Goal: Task Accomplishment & Management: Complete application form

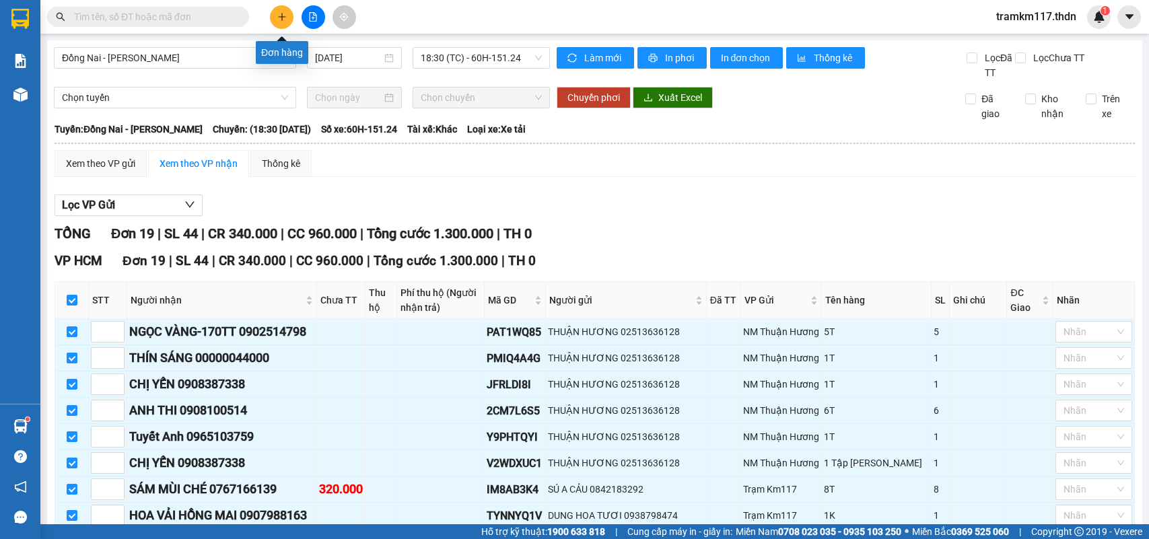
click at [281, 15] on icon "plus" at bounding box center [281, 16] width 9 height 9
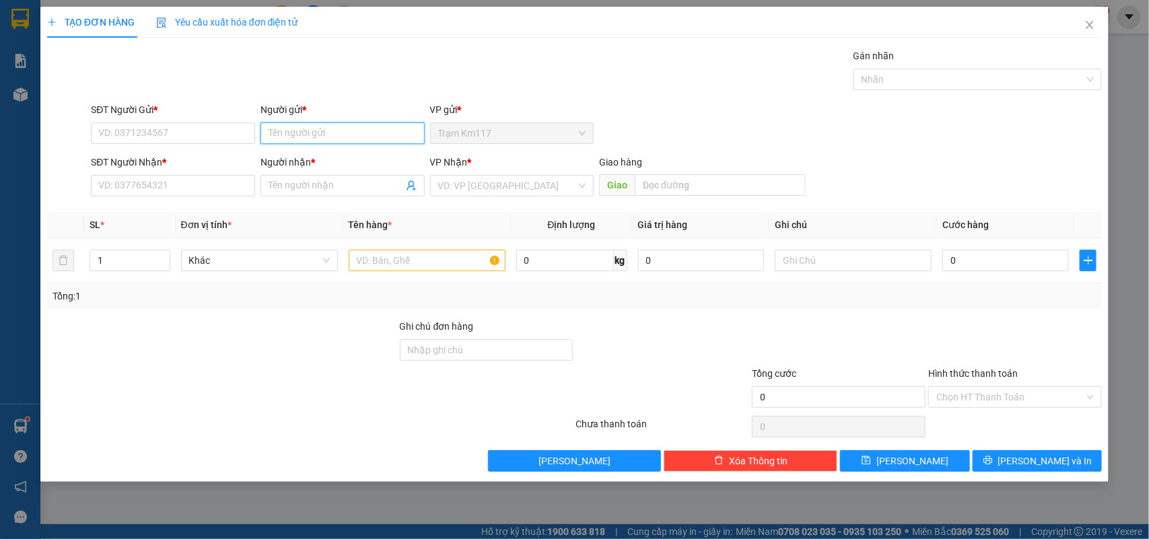
click at [314, 130] on input "Người gửi *" at bounding box center [342, 133] width 164 height 22
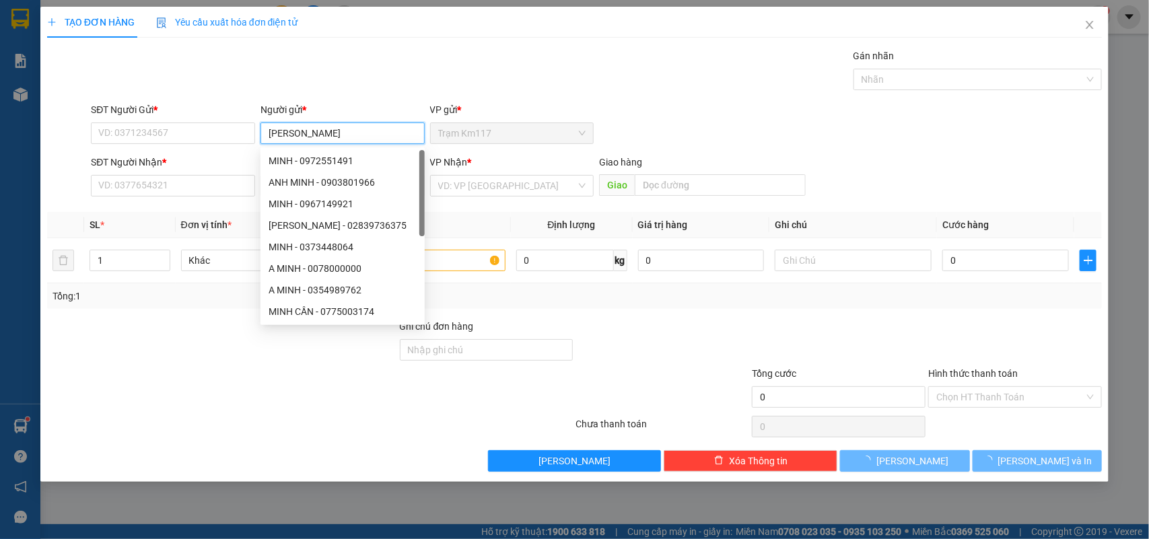
type input "[PERSON_NAME]"
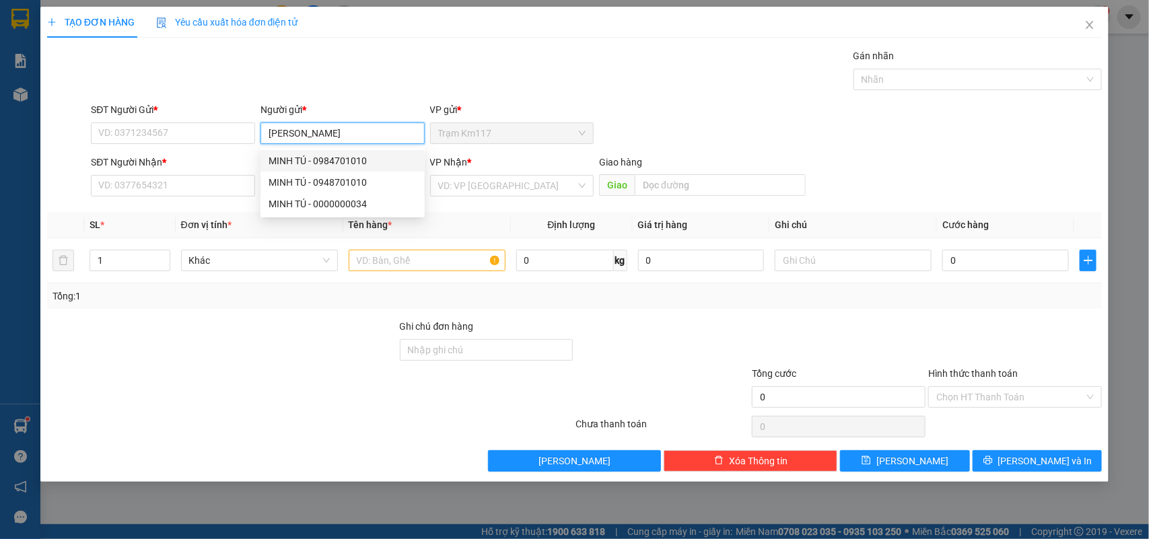
click at [347, 157] on div "MINH TÚ - 0984701010" at bounding box center [343, 160] width 148 height 15
type input "0984701010"
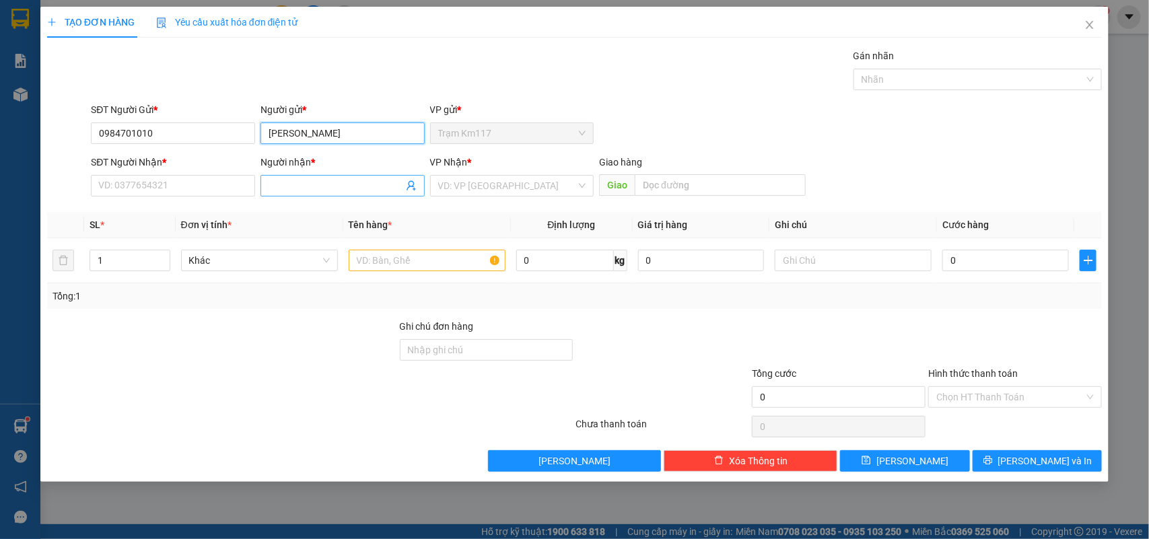
type input "[PERSON_NAME]"
click at [409, 188] on icon "user-add" at bounding box center [411, 185] width 11 height 11
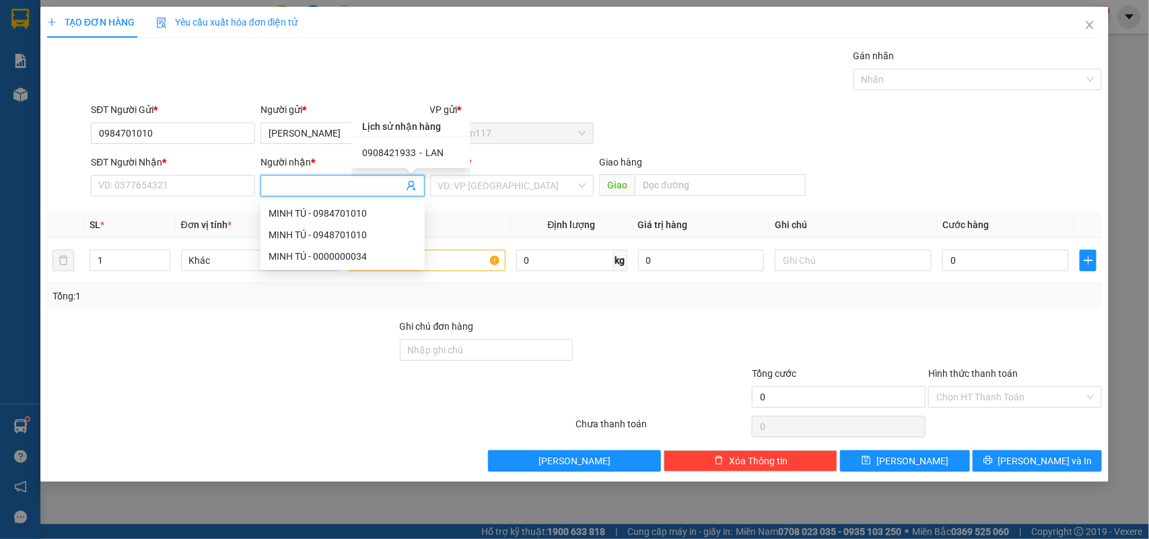
click at [415, 153] on div "0908421933 - LAN" at bounding box center [411, 152] width 98 height 15
type input "0908421933"
type input "LAN"
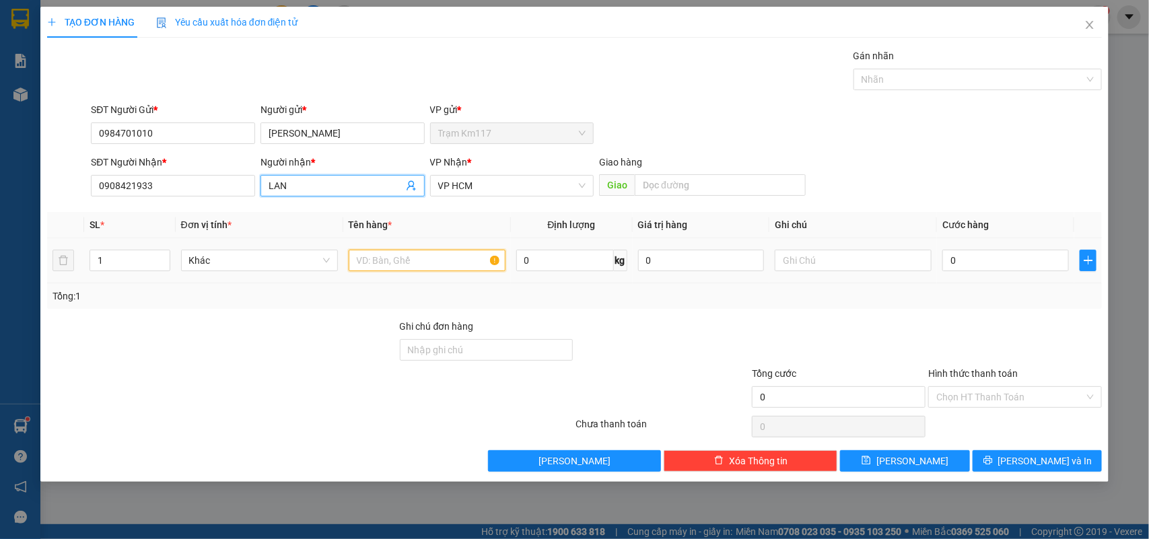
click at [413, 267] on input "text" at bounding box center [427, 261] width 157 height 22
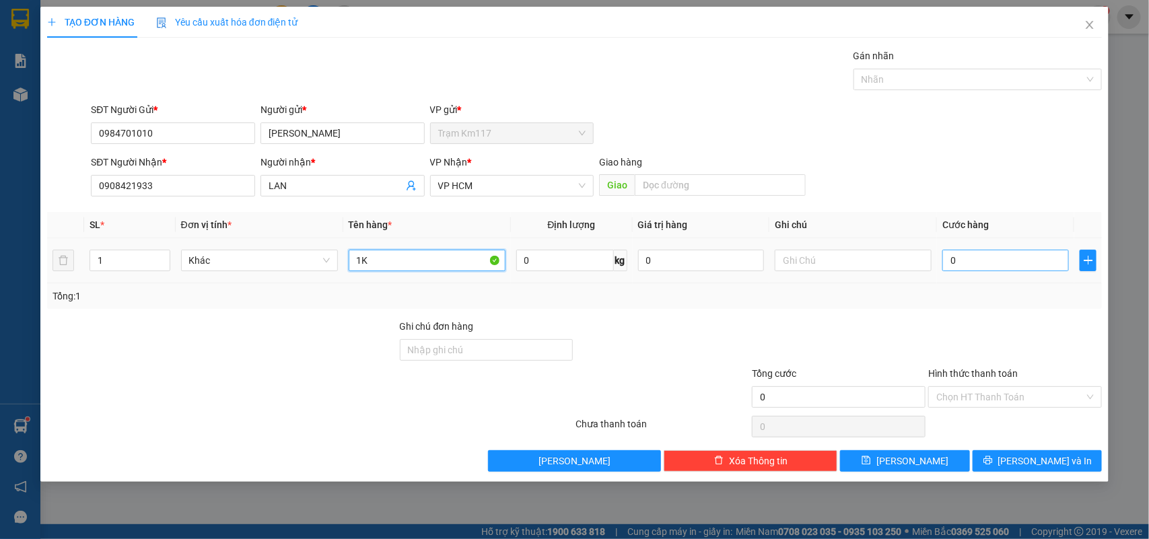
type input "1K"
click at [962, 260] on input "0" at bounding box center [1005, 261] width 127 height 22
click at [971, 396] on input "Hình thức thanh toán" at bounding box center [1010, 397] width 148 height 20
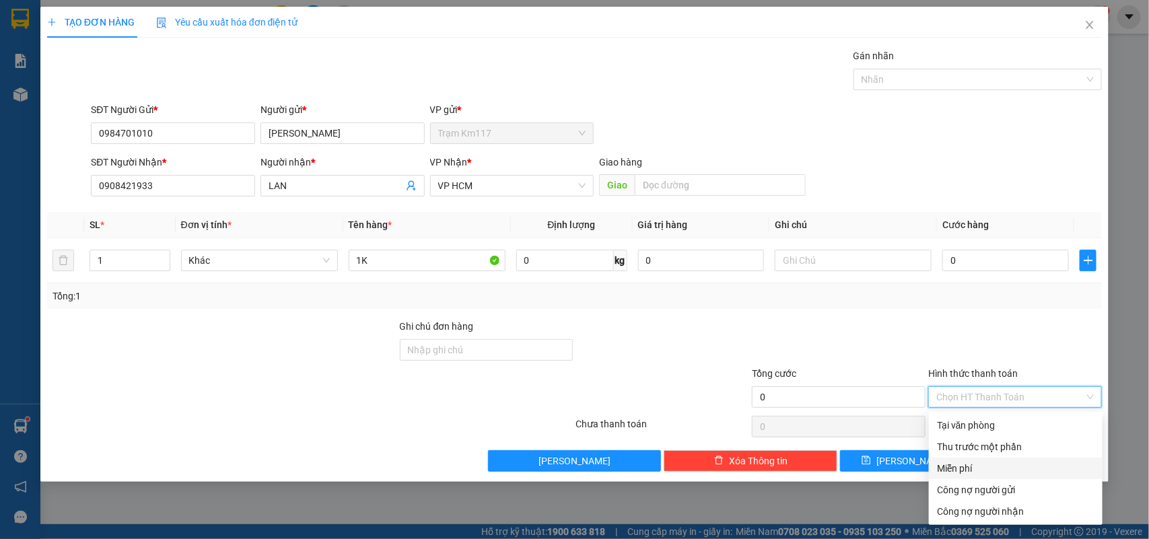
click at [957, 463] on div "Miễn phí" at bounding box center [1015, 468] width 157 height 15
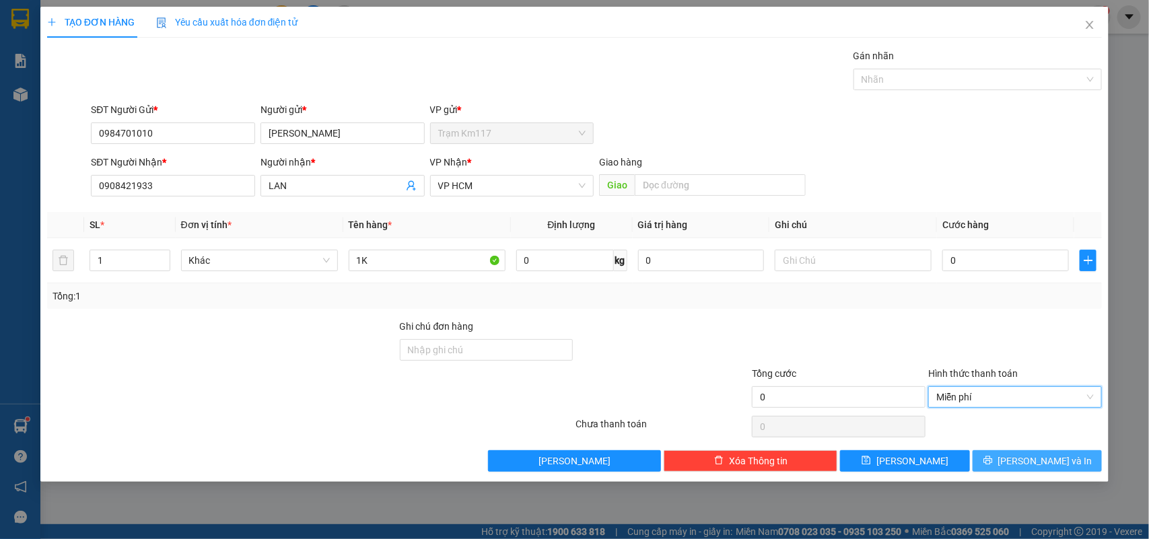
click at [993, 464] on icon "printer" at bounding box center [987, 460] width 9 height 9
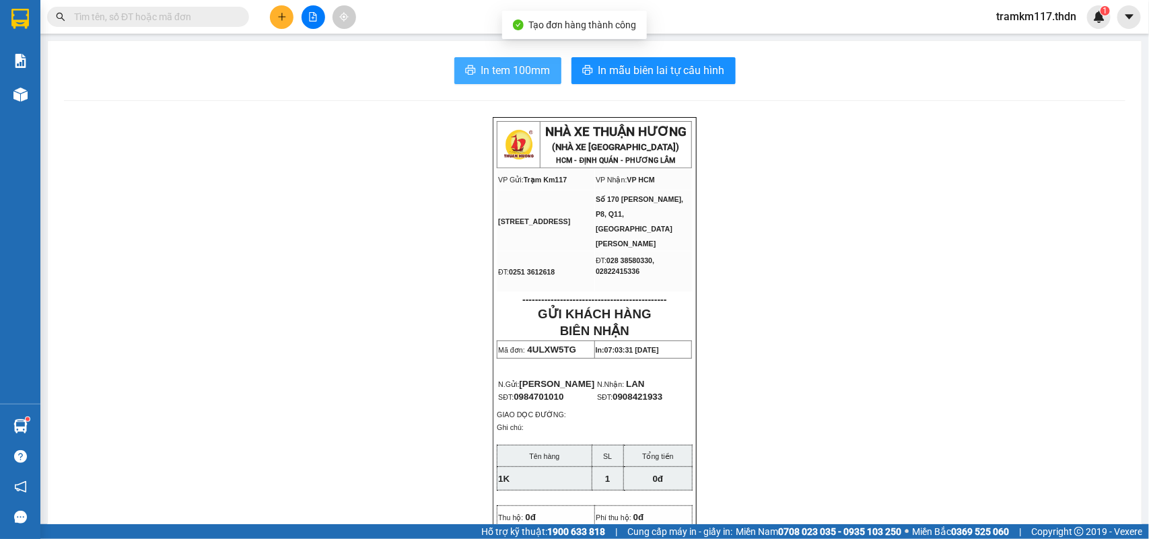
click at [520, 73] on span "In tem 100mm" at bounding box center [515, 70] width 69 height 17
click at [183, 12] on span at bounding box center [148, 17] width 202 height 20
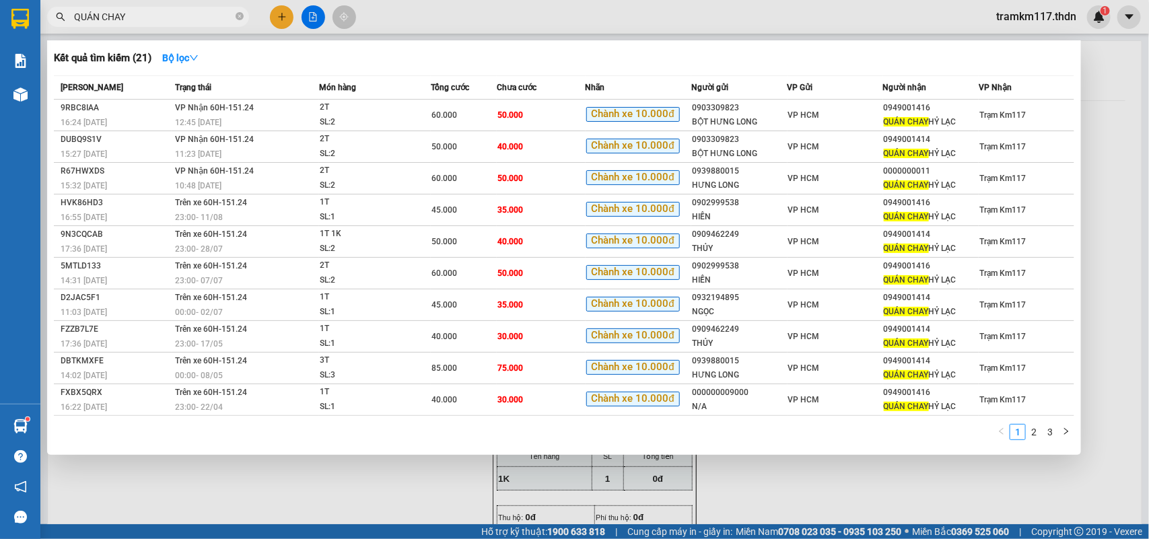
click at [170, 17] on input "QUÁN CHAY" at bounding box center [153, 16] width 159 height 15
type input "Q"
